Goal: Browse casually

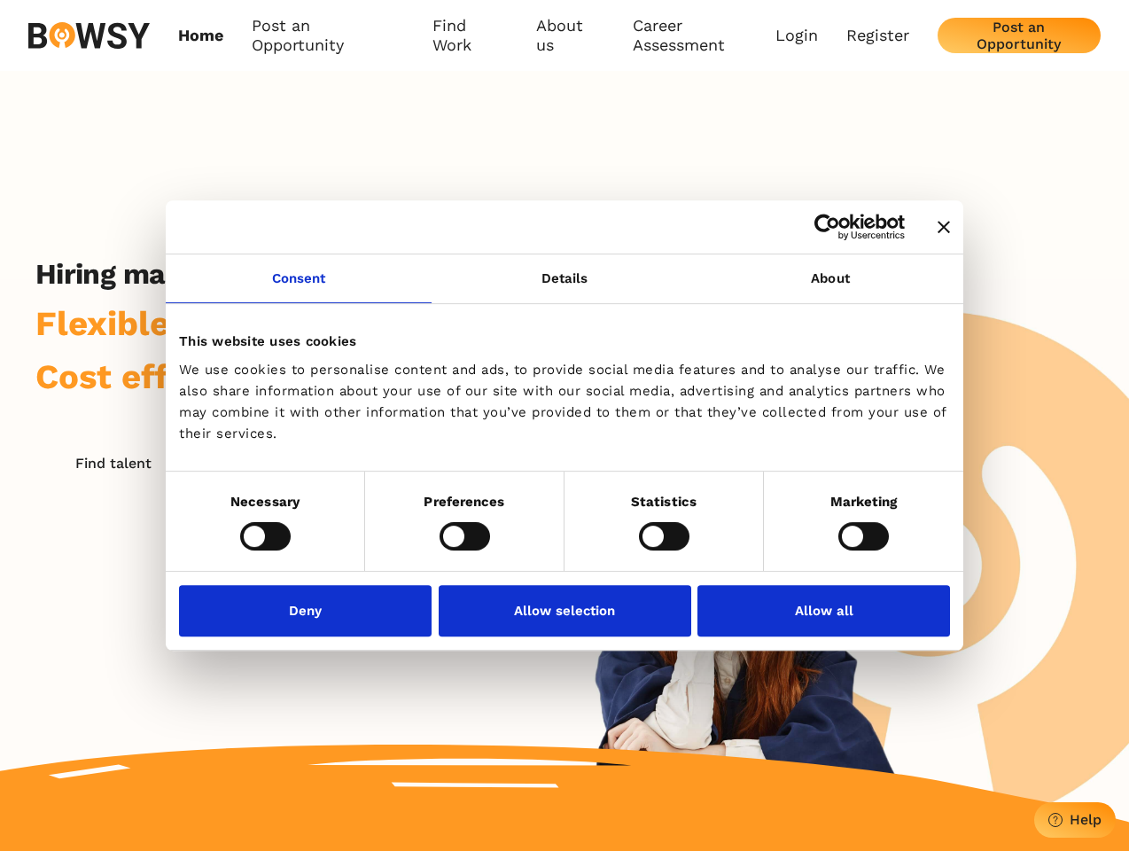
click at [938, 228] on icon "Close banner" at bounding box center [944, 227] width 12 height 12
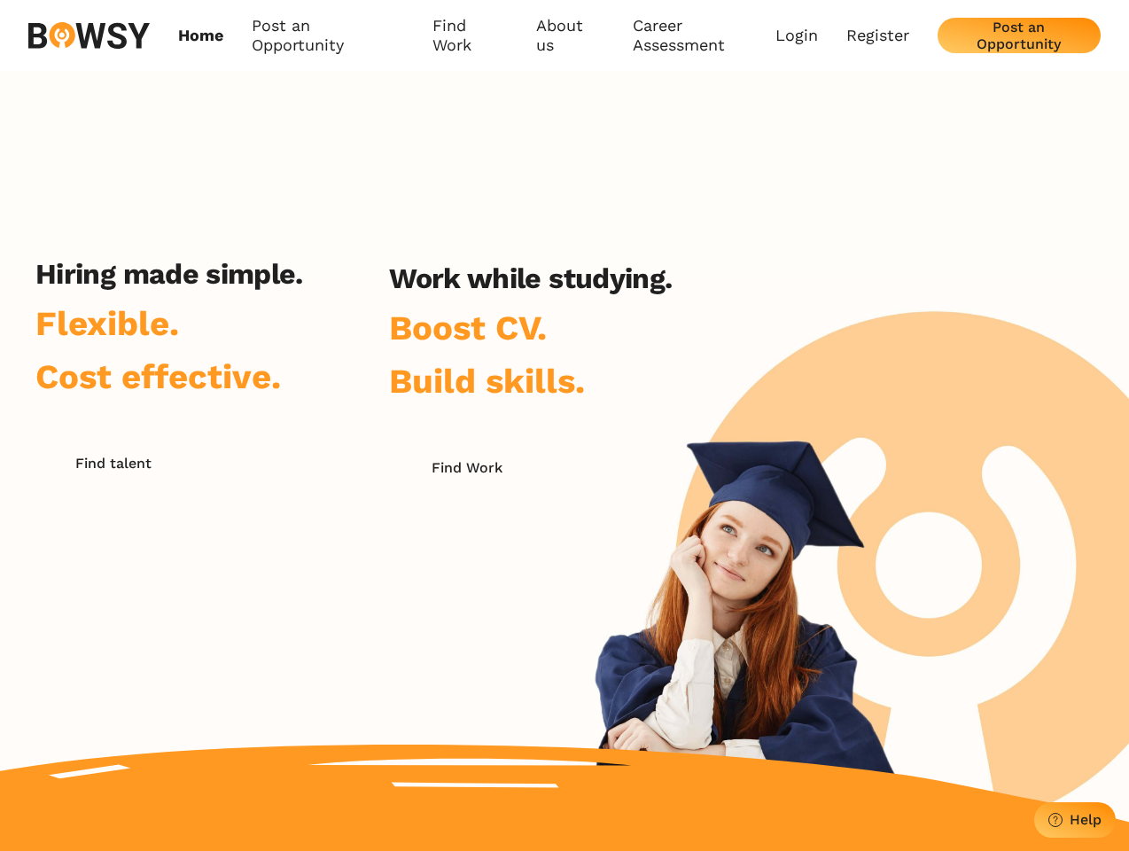
click at [299, 289] on link "Consent" at bounding box center [299, 278] width 266 height 49
click at [565, 289] on h2 "Work while studying." at bounding box center [530, 278] width 283 height 34
click at [830, 289] on div "Hiring made simple. Flexible. Cost effective. Find talent Work while studying. …" at bounding box center [564, 447] width 1129 height 752
click at [265, 535] on div "Hiring made simple. Flexible. Cost effective. Find talent Work while studying. …" at bounding box center [353, 482] width 707 height 451
click at [464, 535] on div "Hiring made simple. Flexible. Cost effective. Find talent Work while studying. …" at bounding box center [353, 482] width 707 height 451
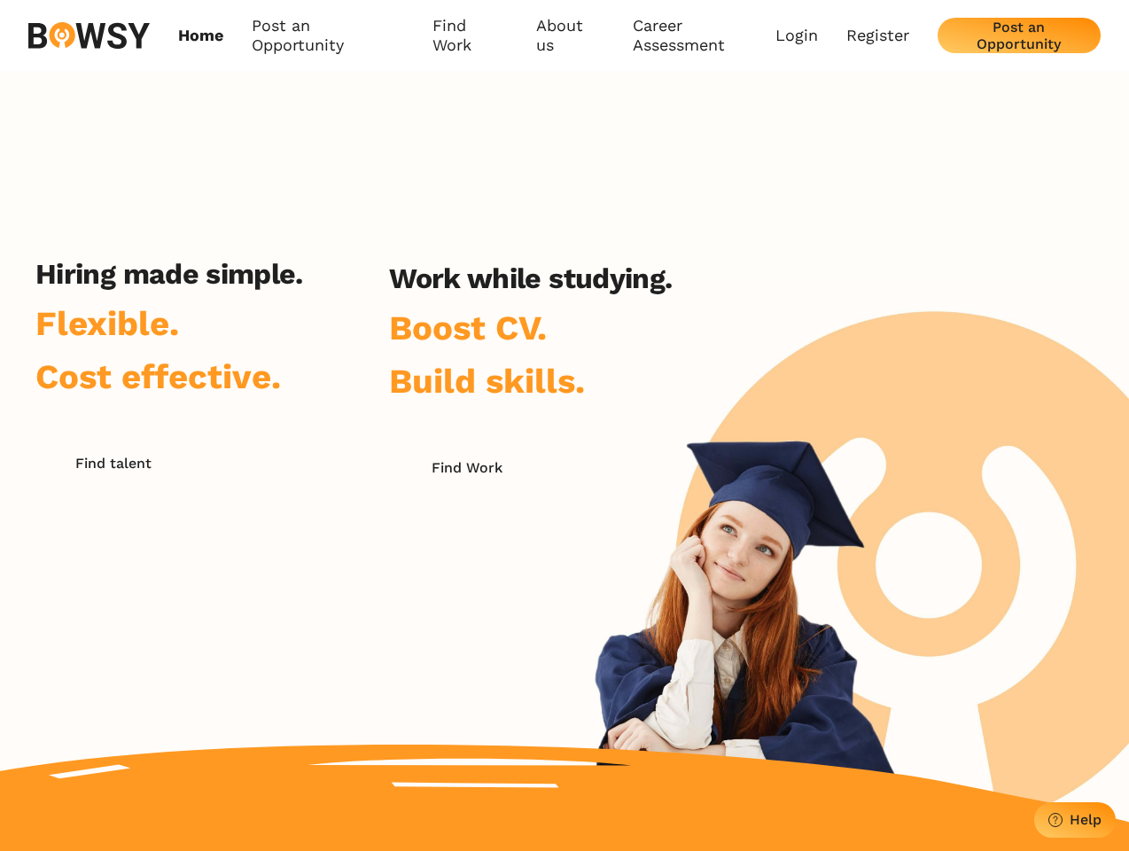
click at [664, 535] on div "Hiring made simple. Flexible. Cost effective. Find talent Work while studying. …" at bounding box center [353, 482] width 707 height 451
click at [863, 535] on div "Hiring made simple. Flexible. Cost effective. Find talent Work while studying. …" at bounding box center [564, 447] width 1129 height 752
click at [310, 610] on div "Hiring made simple. Flexible. Cost effective. Find talent Work while studying. …" at bounding box center [353, 482] width 707 height 451
click at [565, 610] on div "Hiring made simple. Flexible. Cost effective. Find talent Work while studying. …" at bounding box center [353, 482] width 707 height 451
